Goal: Use online tool/utility: Utilize a website feature to perform a specific function

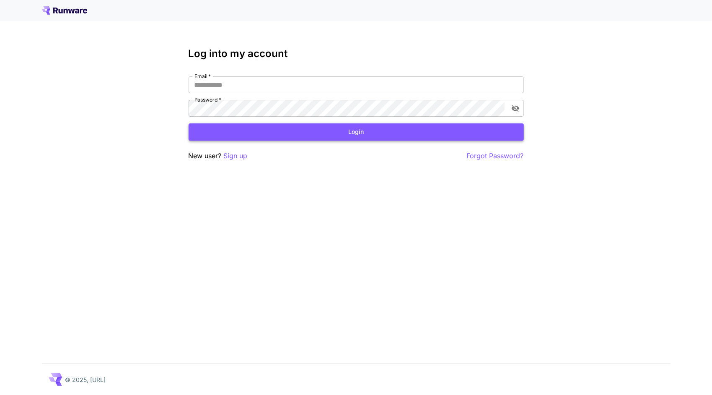
type input "**********"
click at [249, 134] on button "Login" at bounding box center [356, 131] width 335 height 17
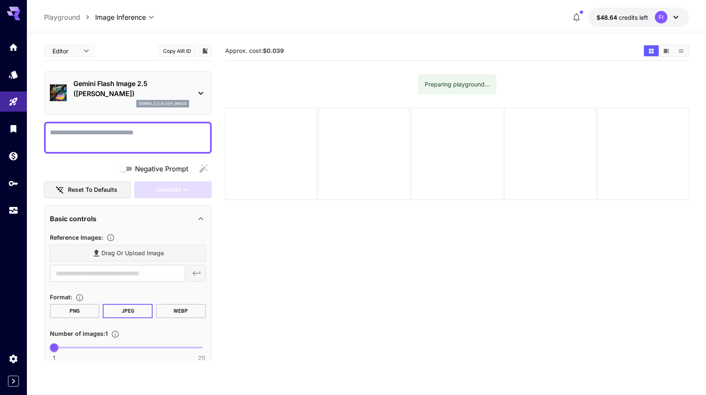
click at [111, 84] on p "Gemini Flash Image 2.5 ([PERSON_NAME])" at bounding box center [131, 88] width 116 height 20
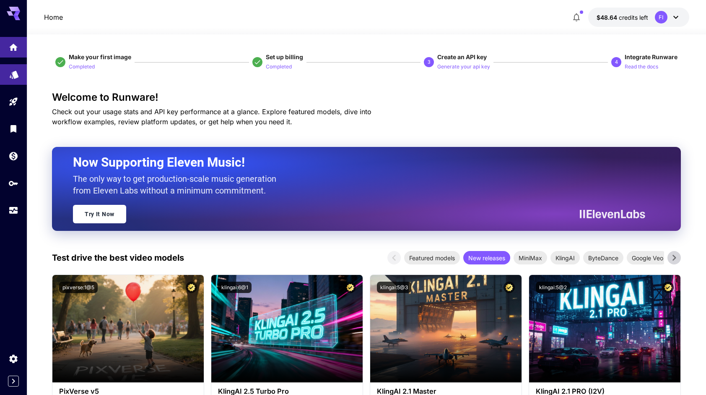
click at [10, 75] on icon "Models" at bounding box center [14, 73] width 9 height 8
